Goal: Find contact information: Find contact information

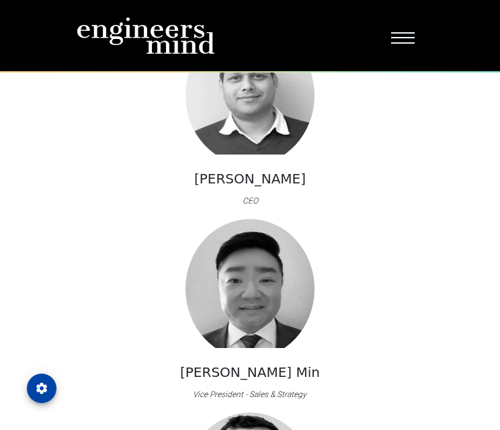
scroll to position [634, 0]
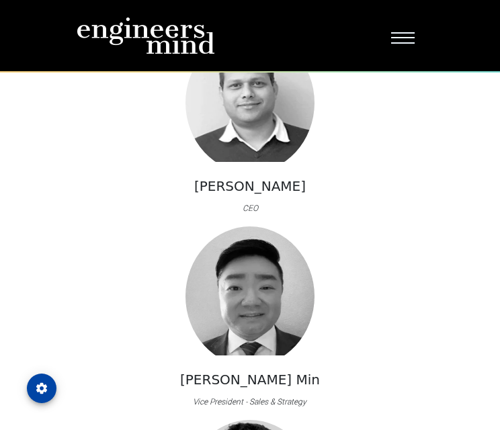
drag, startPoint x: 275, startPoint y: 184, endPoint x: 264, endPoint y: 187, distance: 11.1
click at [224, 183] on div "[PERSON_NAME] CEO" at bounding box center [250, 124] width 347 height 183
click at [243, 188] on h5 "[PERSON_NAME]" at bounding box center [250, 186] width 112 height 16
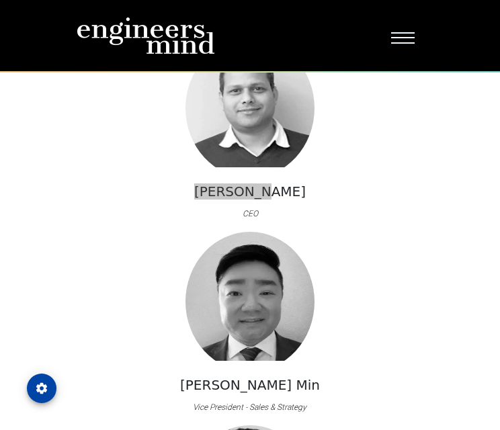
drag, startPoint x: 281, startPoint y: 185, endPoint x: 222, endPoint y: 192, distance: 59.6
click at [222, 192] on div "[PERSON_NAME] CEO" at bounding box center [250, 129] width 347 height 183
